Goal: Task Accomplishment & Management: Manage account settings

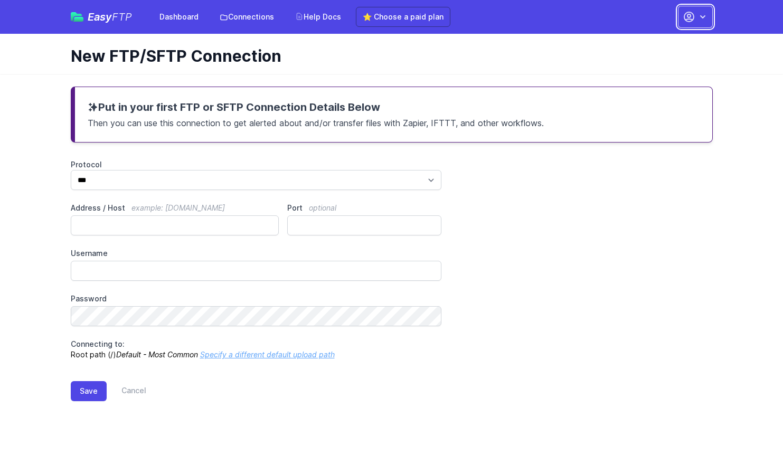
click at [694, 23] on icon "button" at bounding box center [689, 17] width 13 height 13
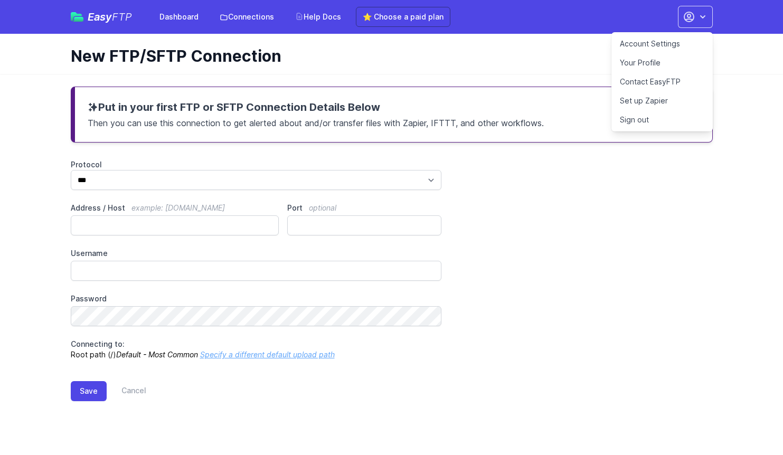
click at [641, 117] on link "Sign out" at bounding box center [662, 119] width 101 height 19
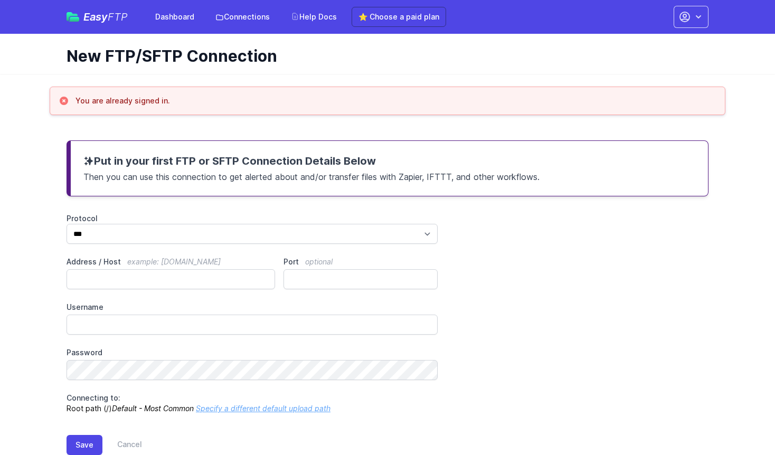
click at [586, 132] on div "Put in your first FTP or SFTP Connection Details Below Then you can use this co…" at bounding box center [388, 306] width 676 height 357
click at [553, 262] on div "Protocol *** **** **** Address / Host example: ftp.mydomain.com Port optional U…" at bounding box center [388, 313] width 642 height 201
